Goal: Find specific page/section

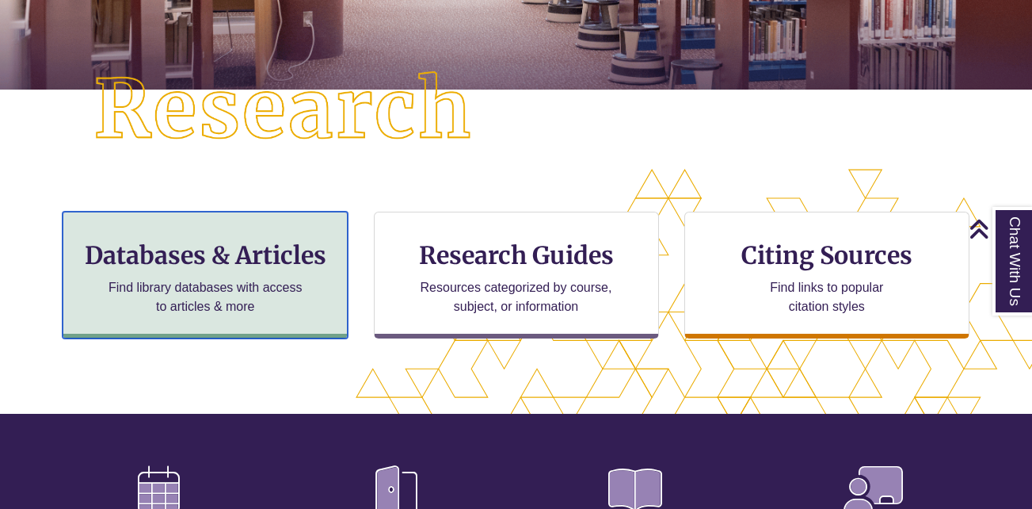
click at [293, 288] on p "Find library databases with access to articles & more" at bounding box center [205, 297] width 207 height 38
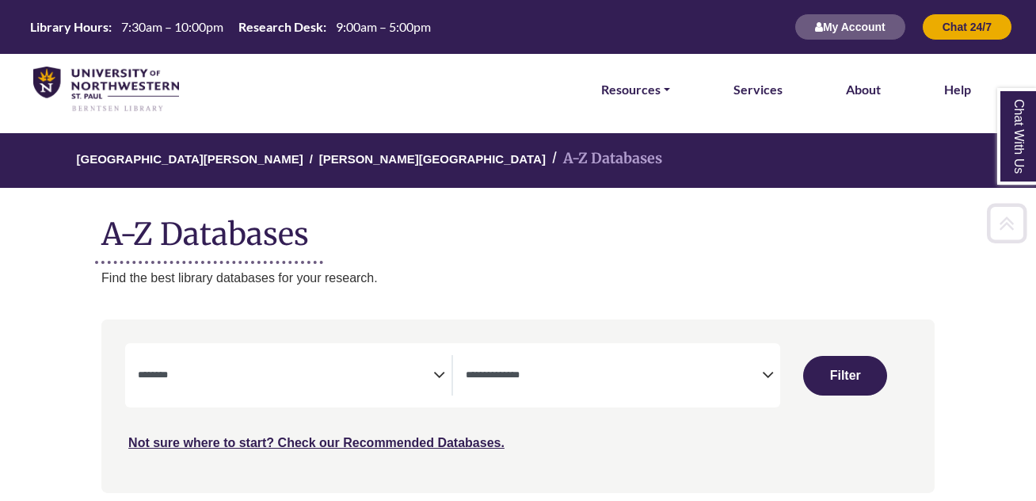
select select "Database Subject Filter"
select select "Database Types Filter"
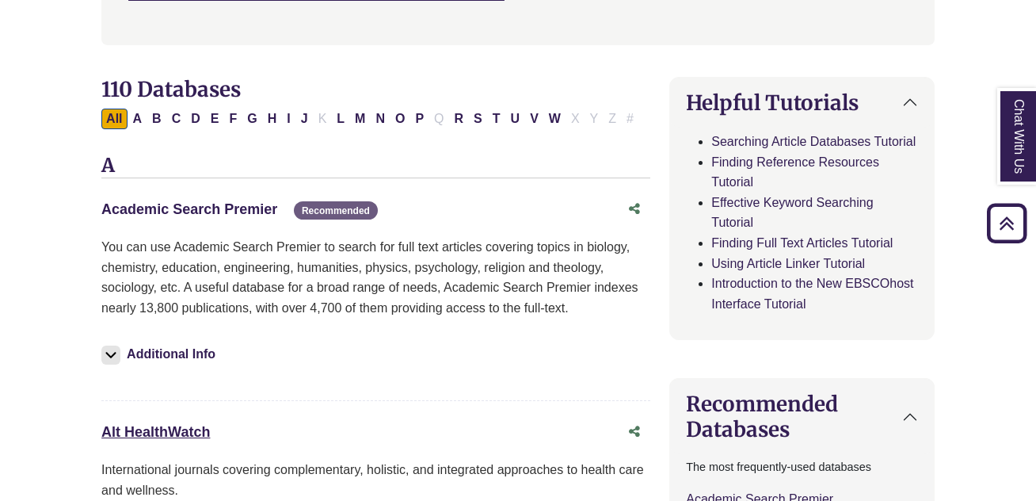
click at [189, 208] on link "Academic Search Premier This link opens in a new window" at bounding box center [189, 209] width 176 height 16
